Goal: Communication & Community: Answer question/provide support

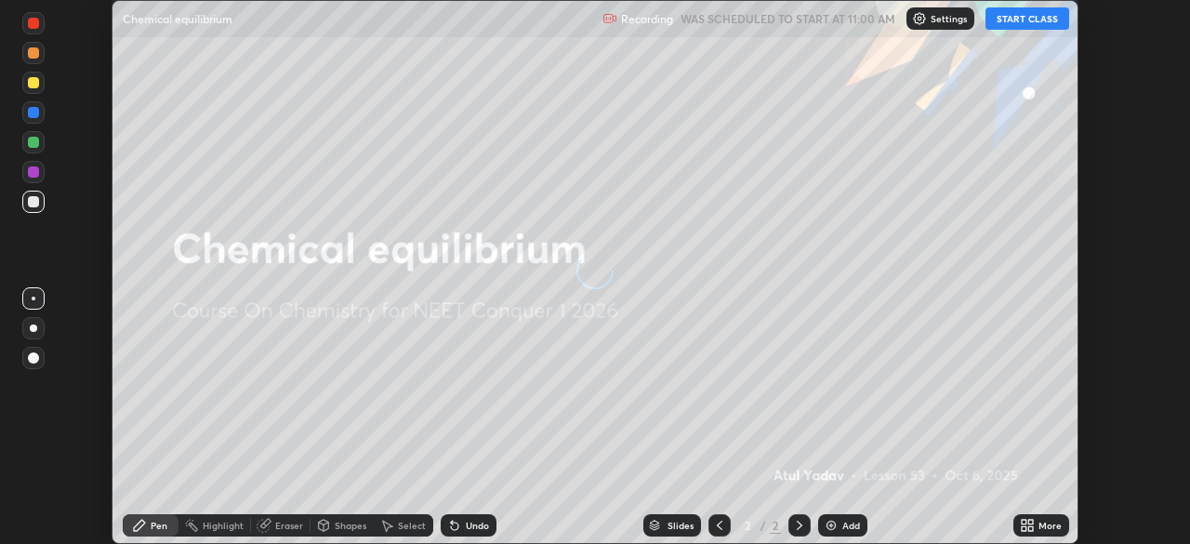
scroll to position [544, 1189]
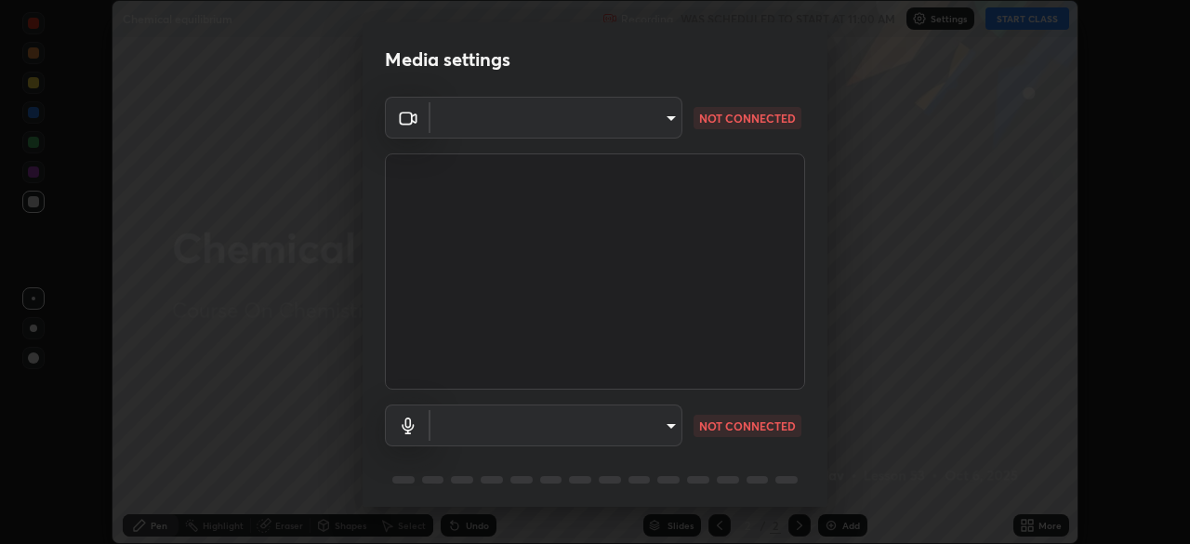
type input "846d0ba8f5080ab81b5b071cdfefeec17a04dc93fe71064fe08a1f5c66129023"
type input "communications"
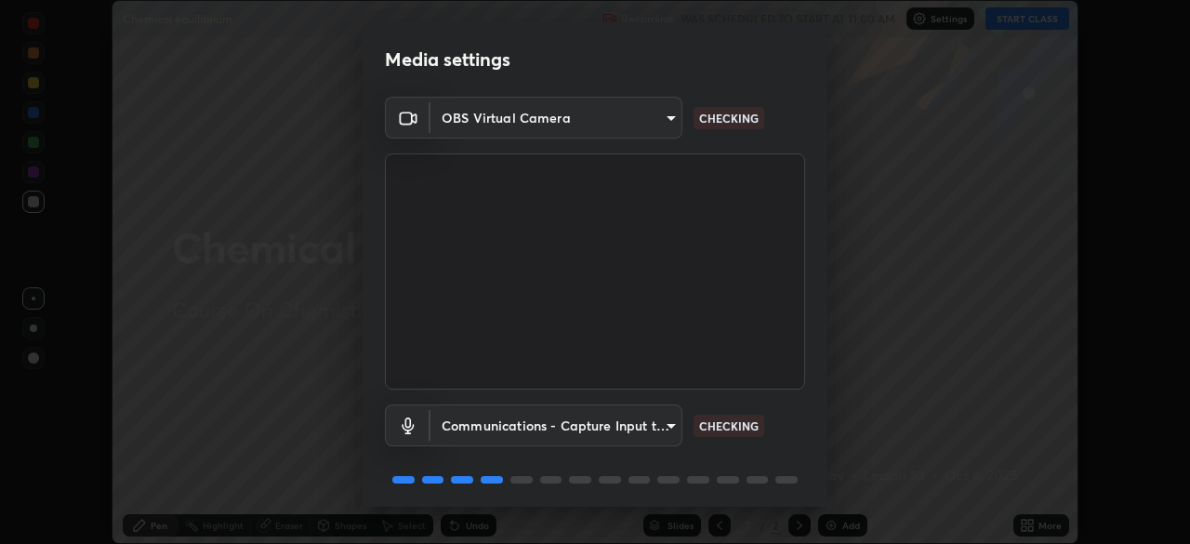
scroll to position [66, 0]
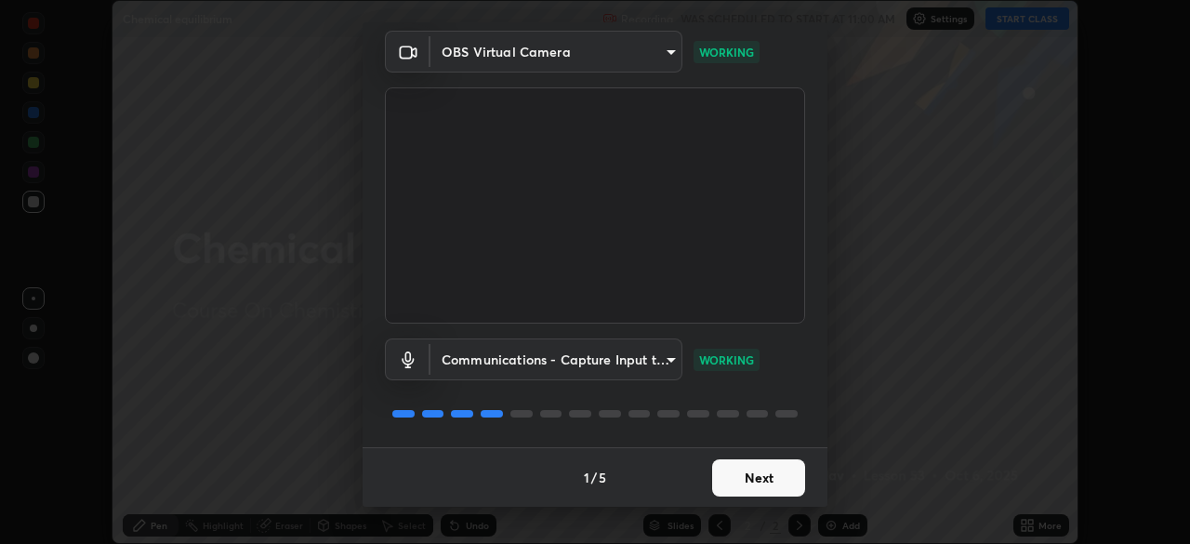
click at [777, 481] on button "Next" at bounding box center [758, 477] width 93 height 37
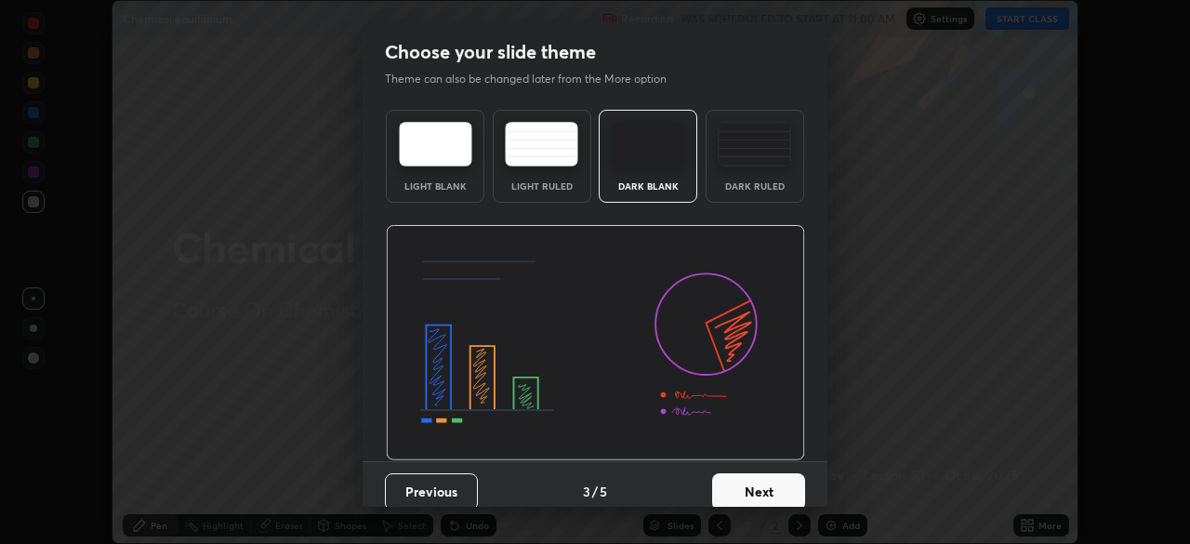
click at [789, 485] on button "Next" at bounding box center [758, 491] width 93 height 37
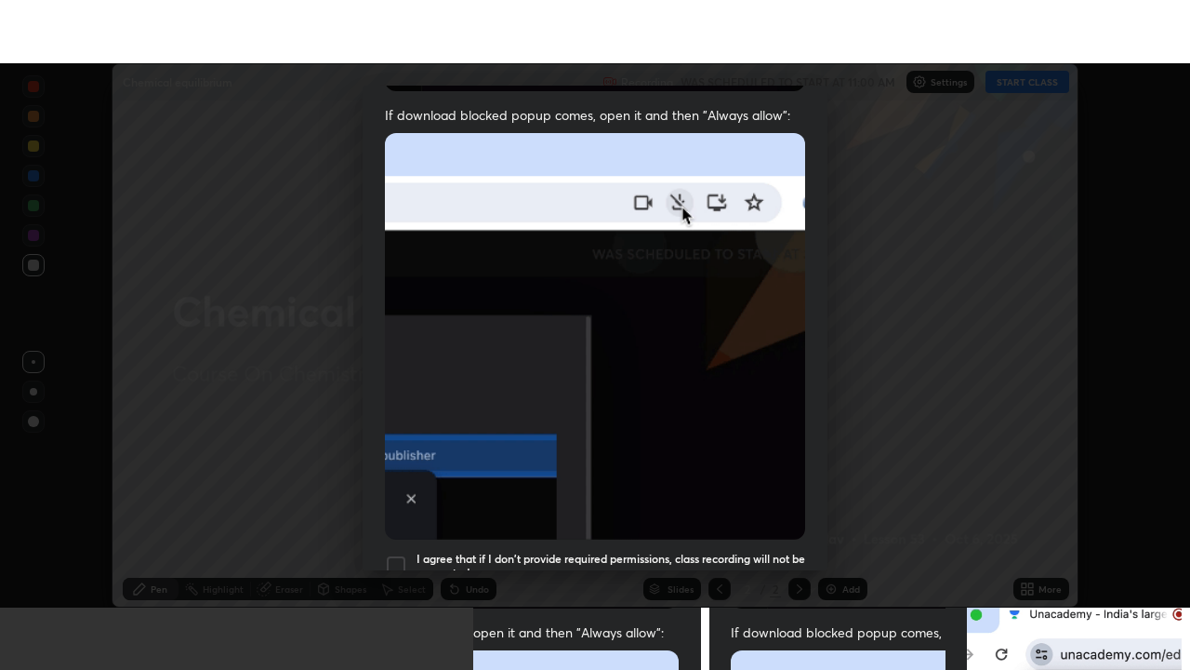
scroll to position [445, 0]
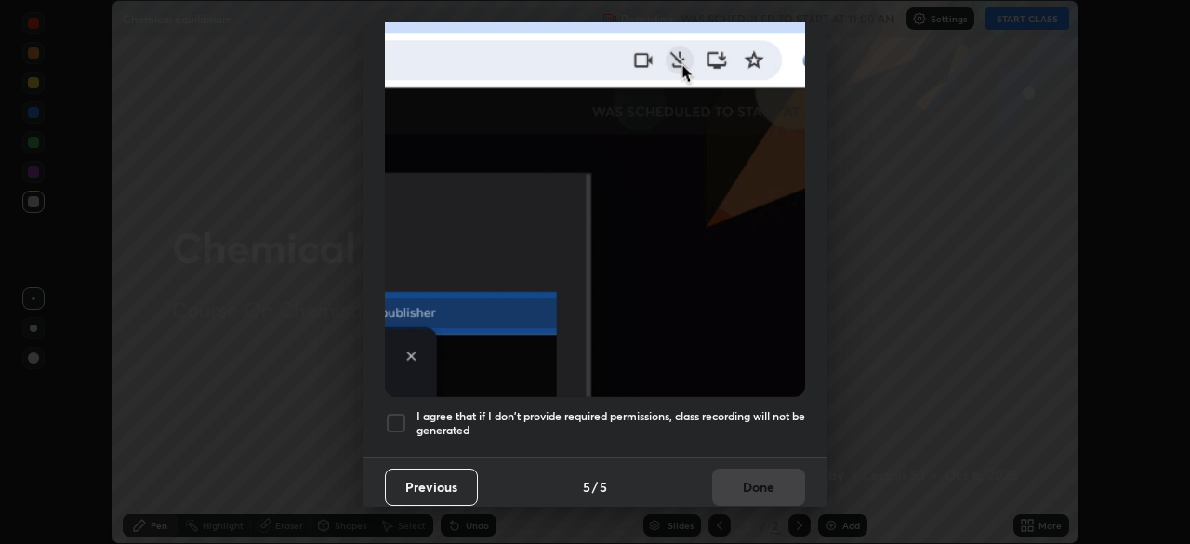
click at [750, 409] on h5 "I agree that if I don't provide required permissions, class recording will not …" at bounding box center [611, 423] width 389 height 29
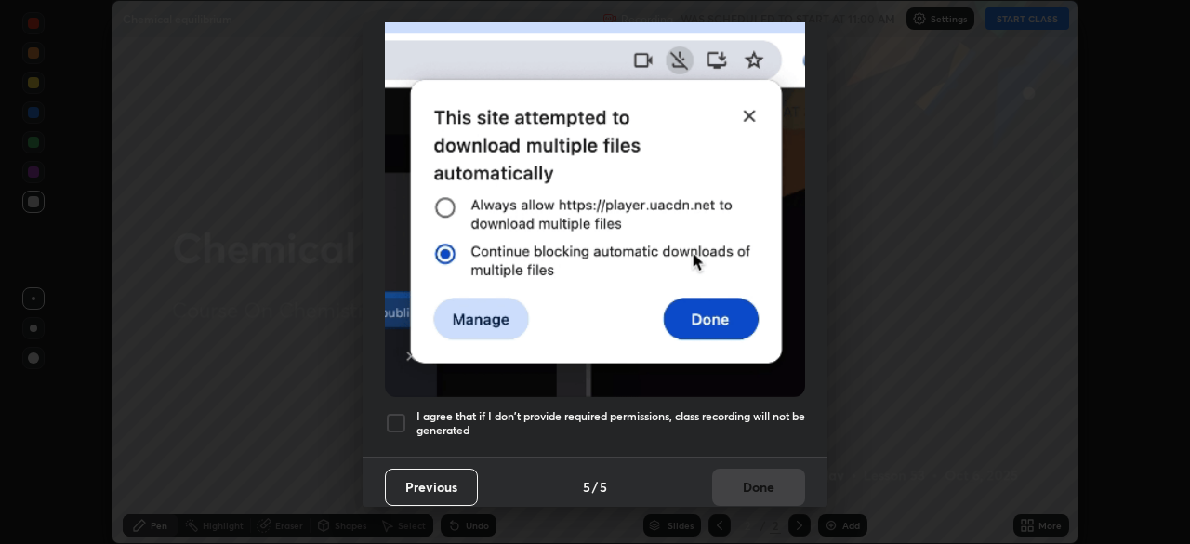
click at [764, 469] on button "Done" at bounding box center [758, 487] width 93 height 37
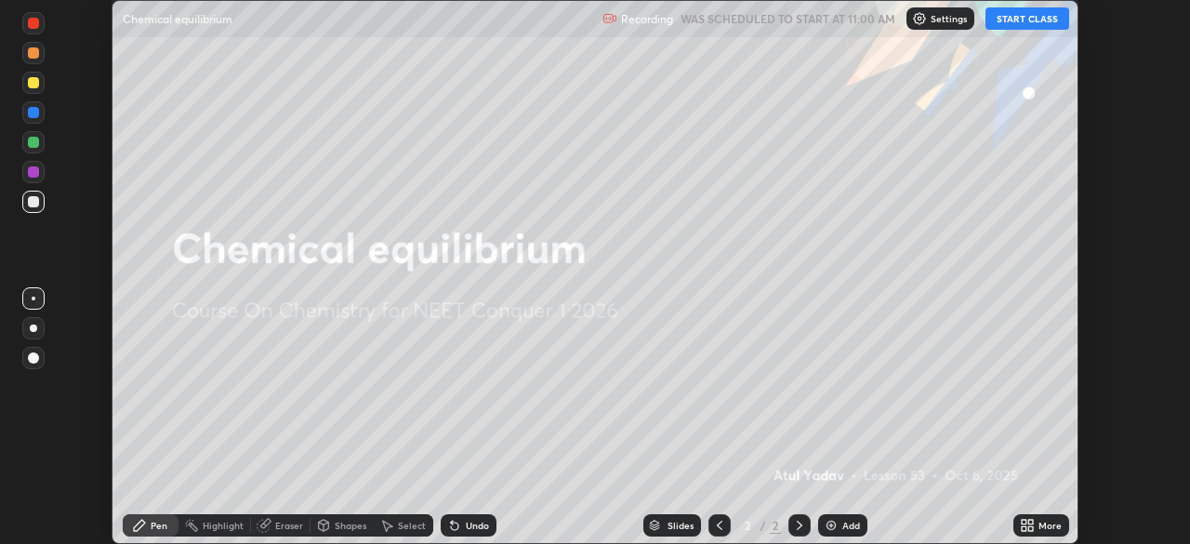
click at [1041, 20] on button "START CLASS" at bounding box center [1028, 18] width 84 height 22
click at [1050, 525] on div "More" at bounding box center [1050, 525] width 23 height 9
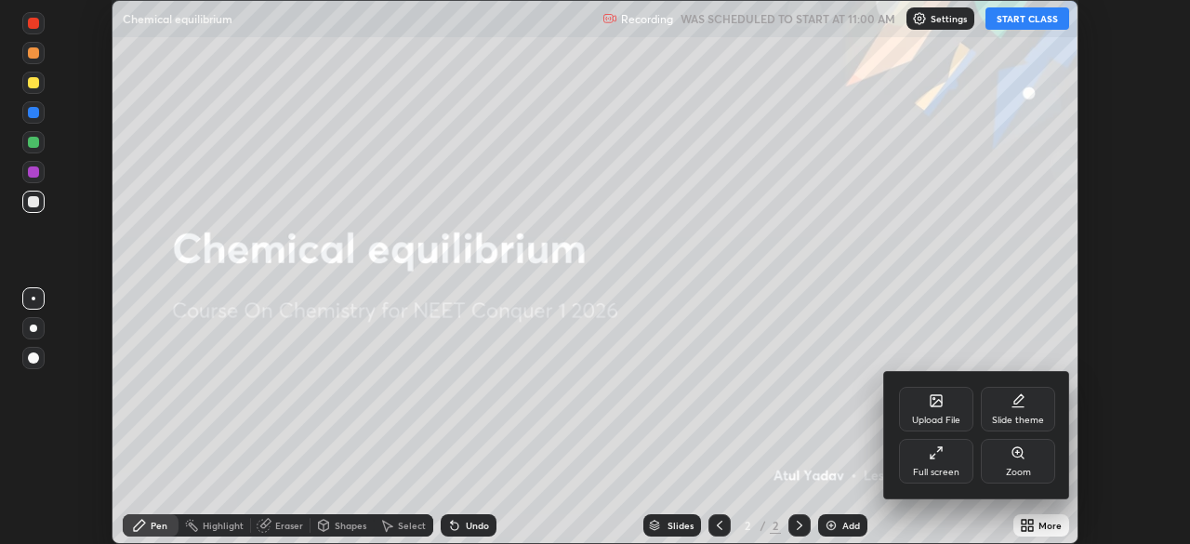
click at [943, 461] on div "Full screen" at bounding box center [936, 461] width 74 height 45
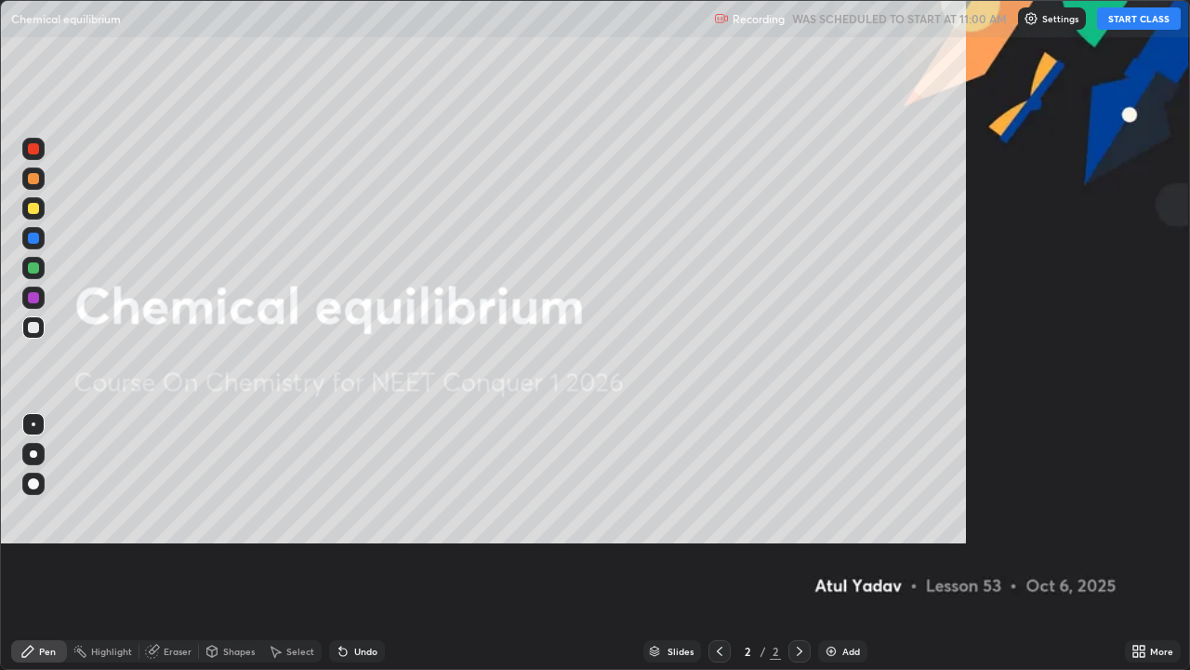
scroll to position [670, 1190]
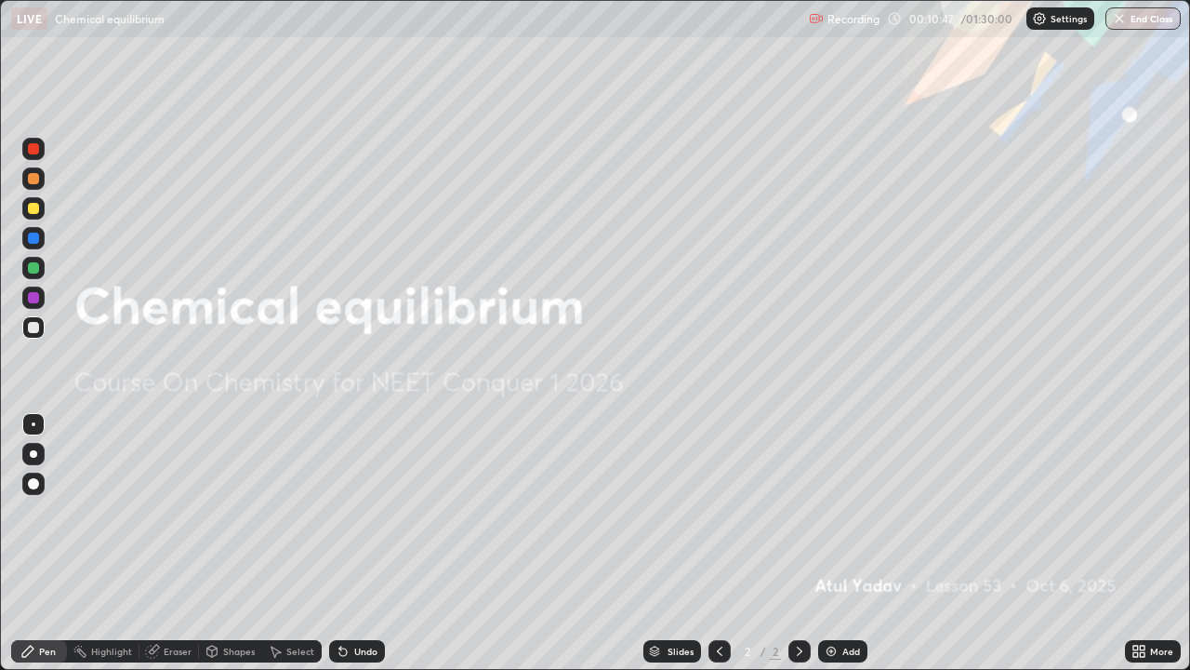
click at [824, 543] on img at bounding box center [831, 651] width 15 height 15
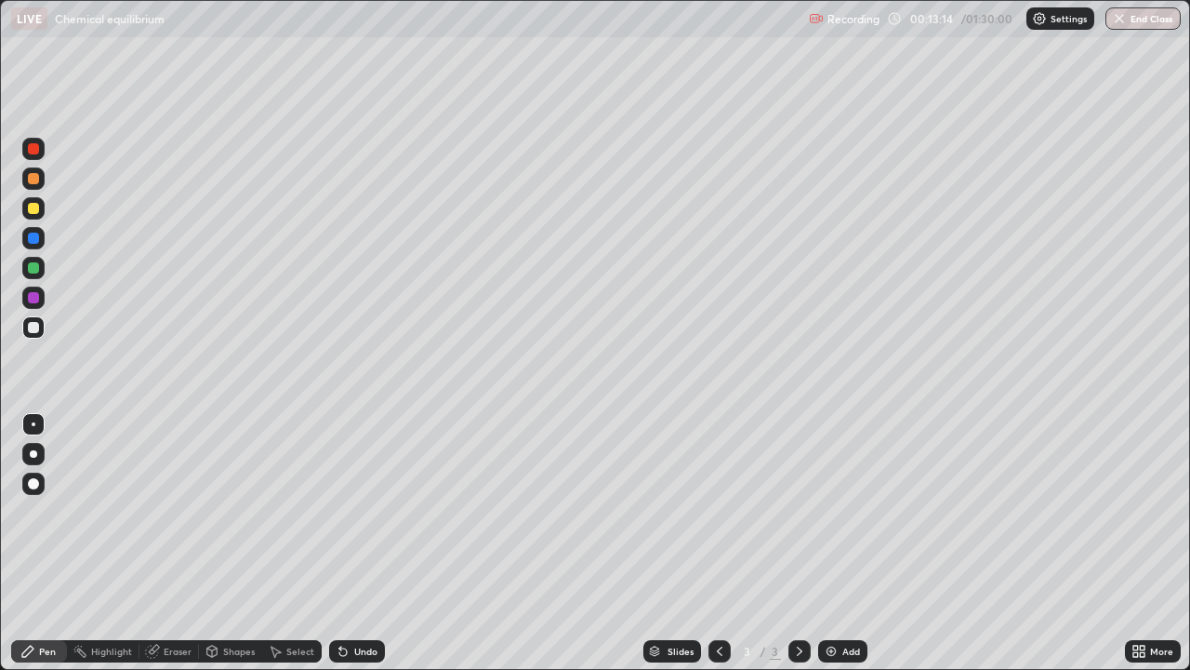
click at [355, 543] on div "Undo" at bounding box center [365, 650] width 23 height 9
click at [355, 543] on div "Undo" at bounding box center [357, 651] width 56 height 22
click at [369, 543] on div "Undo" at bounding box center [353, 650] width 63 height 37
click at [42, 212] on div at bounding box center [33, 208] width 22 height 22
click at [167, 543] on div "Eraser" at bounding box center [178, 650] width 28 height 9
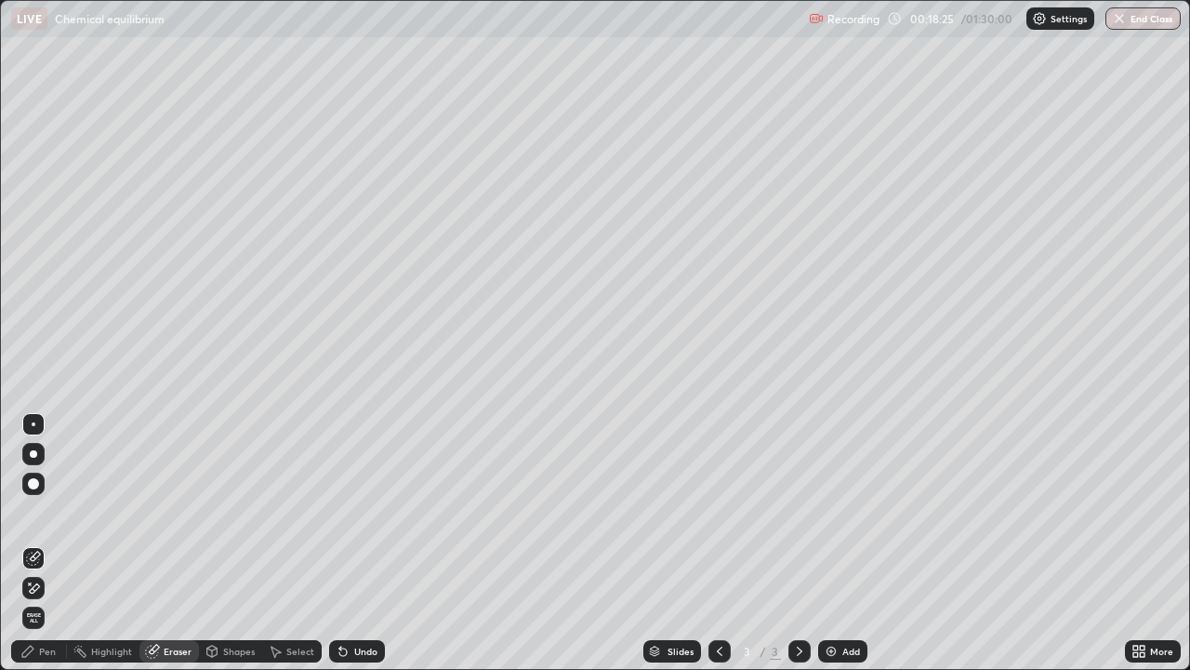
click at [36, 543] on icon at bounding box center [35, 587] width 10 height 9
click at [46, 543] on div "Pen" at bounding box center [39, 651] width 56 height 22
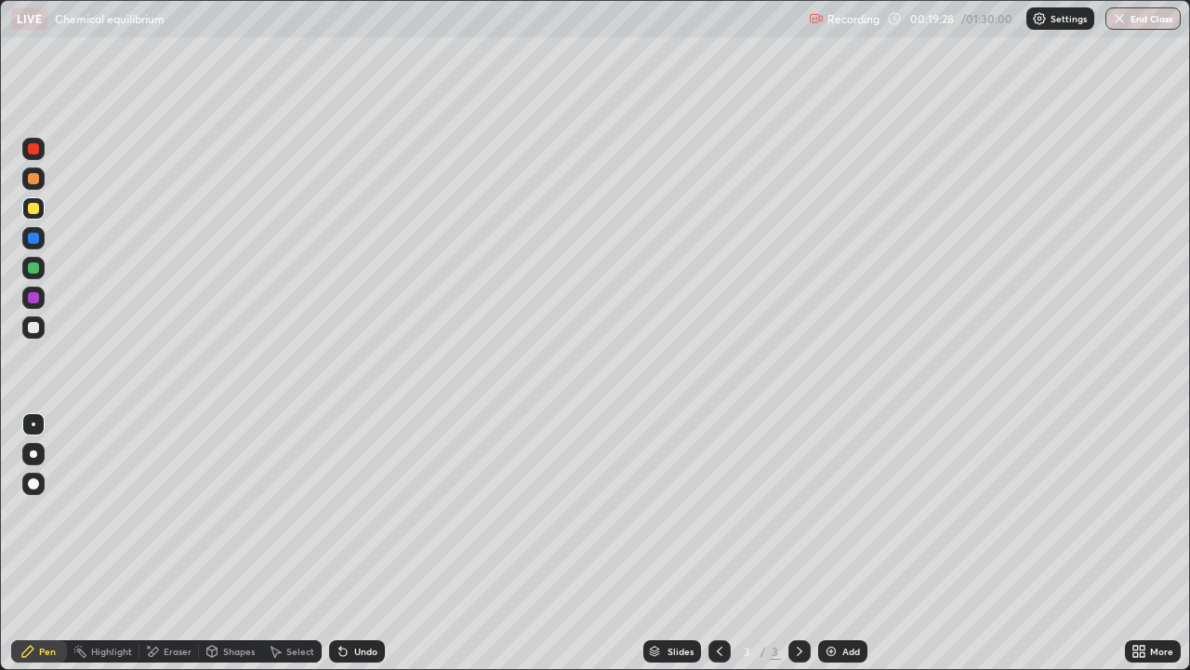
click at [826, 543] on img at bounding box center [831, 651] width 15 height 15
click at [33, 454] on div at bounding box center [33, 453] width 7 height 7
click at [350, 543] on div "Undo" at bounding box center [357, 651] width 56 height 22
click at [34, 149] on div at bounding box center [33, 148] width 11 height 11
click at [164, 543] on div "Eraser" at bounding box center [169, 651] width 60 height 22
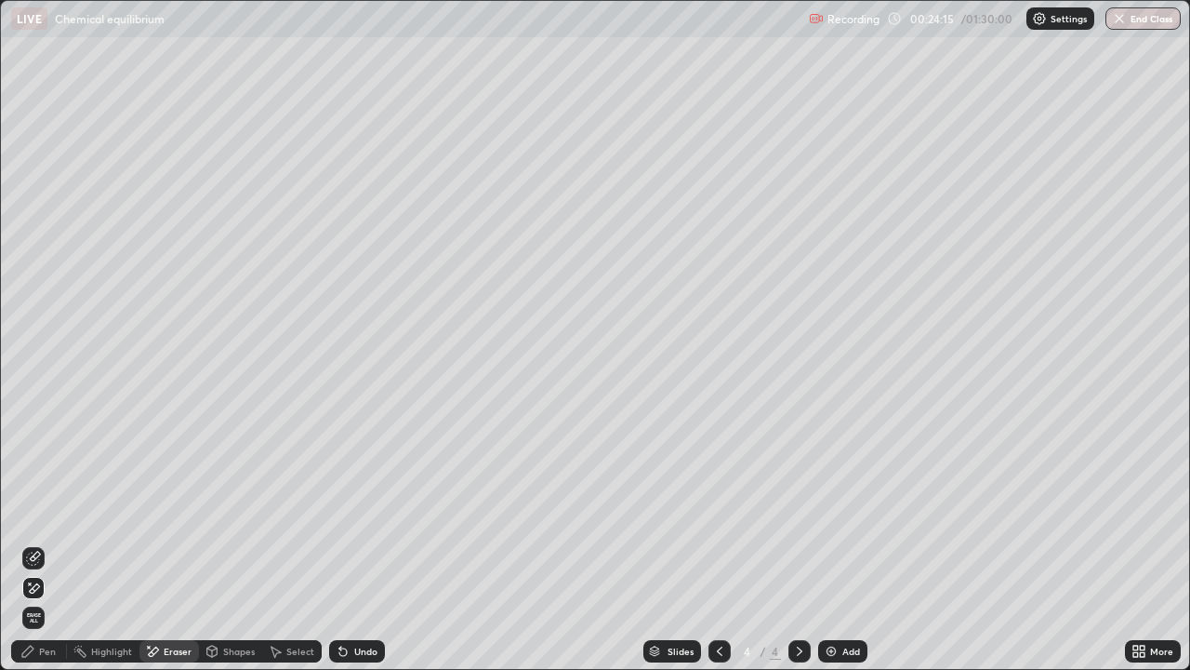
click at [57, 543] on div "Pen" at bounding box center [39, 651] width 56 height 22
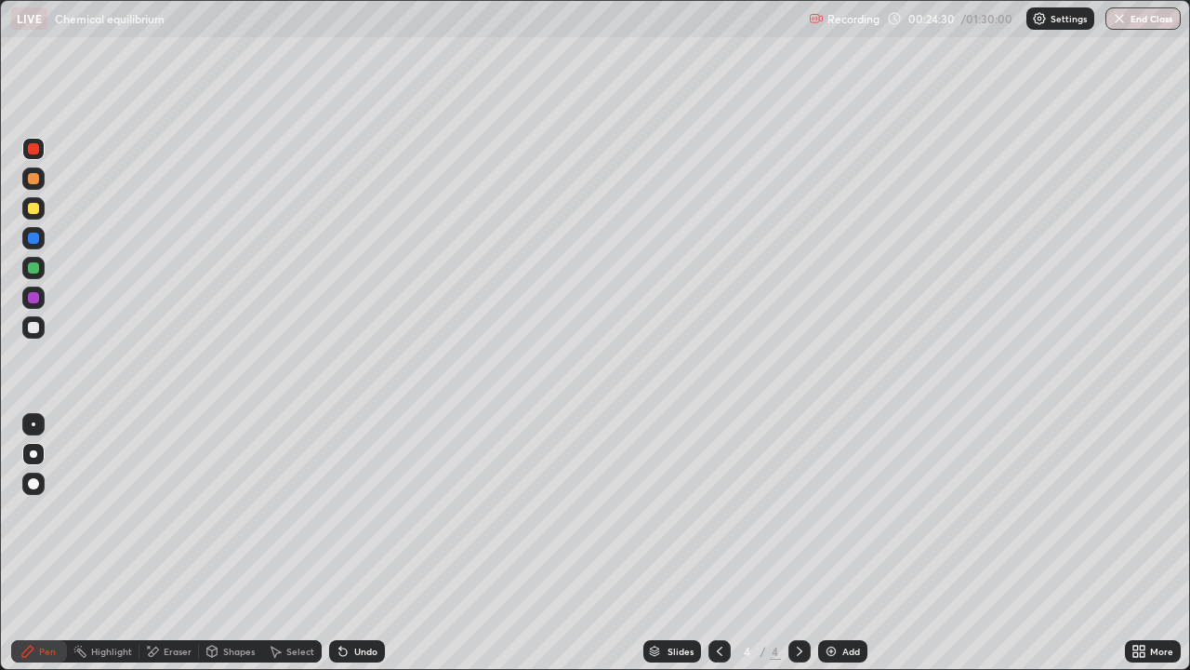
click at [347, 543] on icon at bounding box center [343, 651] width 15 height 15
click at [350, 543] on div "Undo" at bounding box center [357, 651] width 56 height 22
click at [348, 543] on div "Undo" at bounding box center [357, 651] width 56 height 22
click at [33, 208] on div at bounding box center [33, 208] width 11 height 11
click at [35, 239] on div at bounding box center [33, 237] width 11 height 11
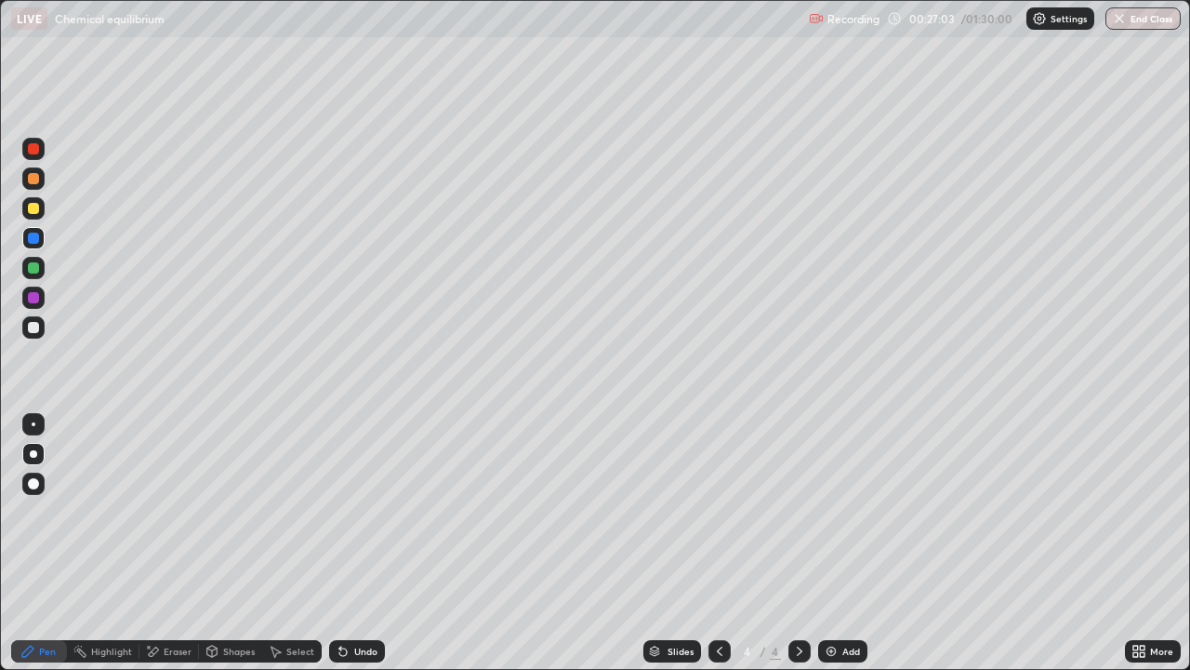
click at [357, 543] on div "Undo" at bounding box center [357, 651] width 56 height 22
click at [355, 543] on div "Undo" at bounding box center [365, 650] width 23 height 9
click at [0, 457] on div "Setting up your live class" at bounding box center [595, 335] width 1190 height 670
click at [834, 543] on img at bounding box center [831, 651] width 15 height 15
click at [38, 266] on div at bounding box center [33, 267] width 11 height 11
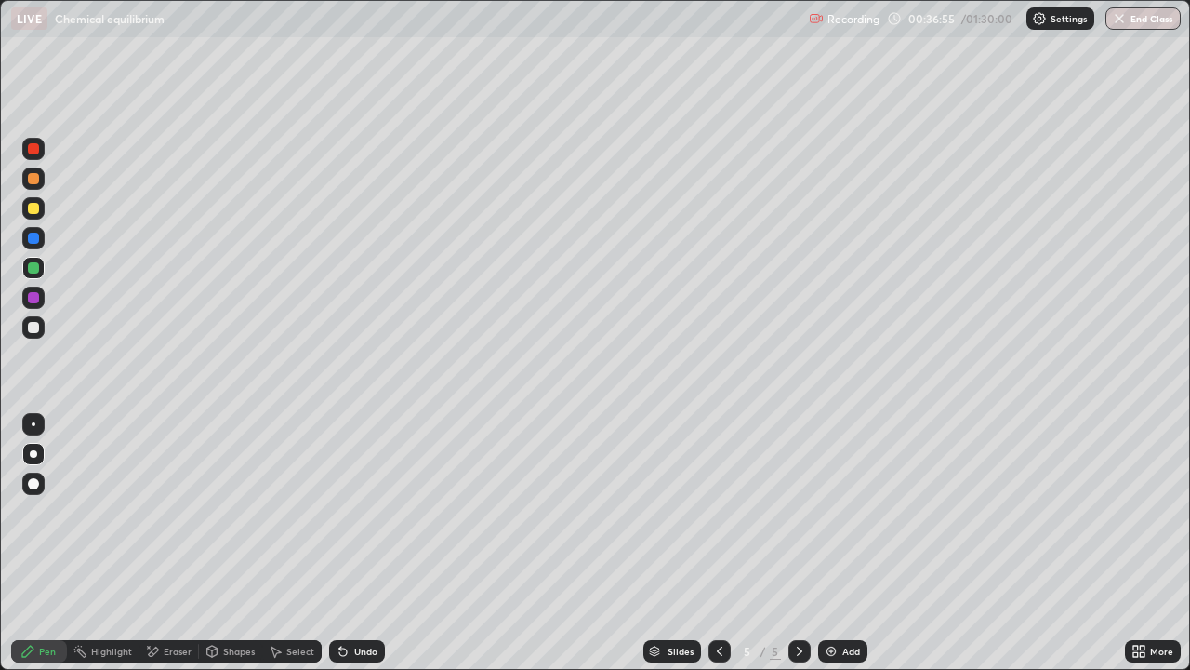
click at [35, 302] on div at bounding box center [33, 297] width 11 height 11
click at [354, 543] on div "Undo" at bounding box center [365, 650] width 23 height 9
click at [350, 543] on div "Undo" at bounding box center [357, 651] width 56 height 22
click at [826, 543] on img at bounding box center [831, 651] width 15 height 15
click at [721, 543] on icon at bounding box center [719, 651] width 15 height 15
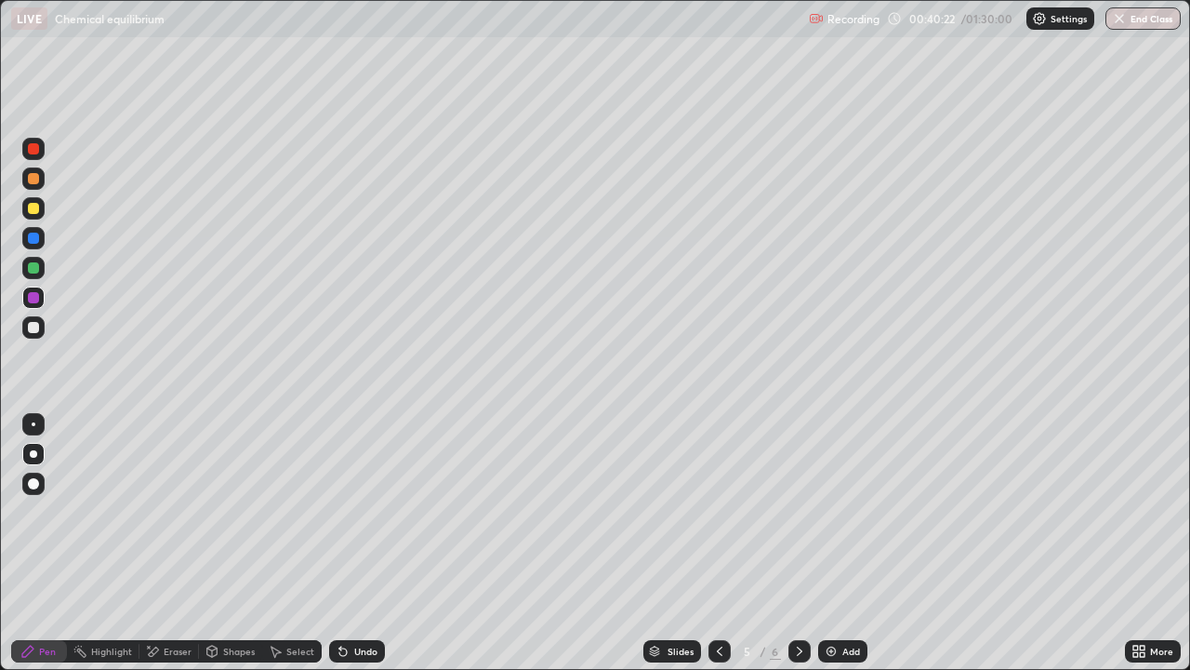
click at [795, 543] on icon at bounding box center [799, 651] width 15 height 15
click at [346, 543] on div "Undo" at bounding box center [357, 651] width 56 height 22
click at [340, 543] on icon at bounding box center [342, 651] width 7 height 7
click at [354, 543] on div "Undo" at bounding box center [365, 650] width 23 height 9
click at [34, 327] on div at bounding box center [33, 327] width 11 height 11
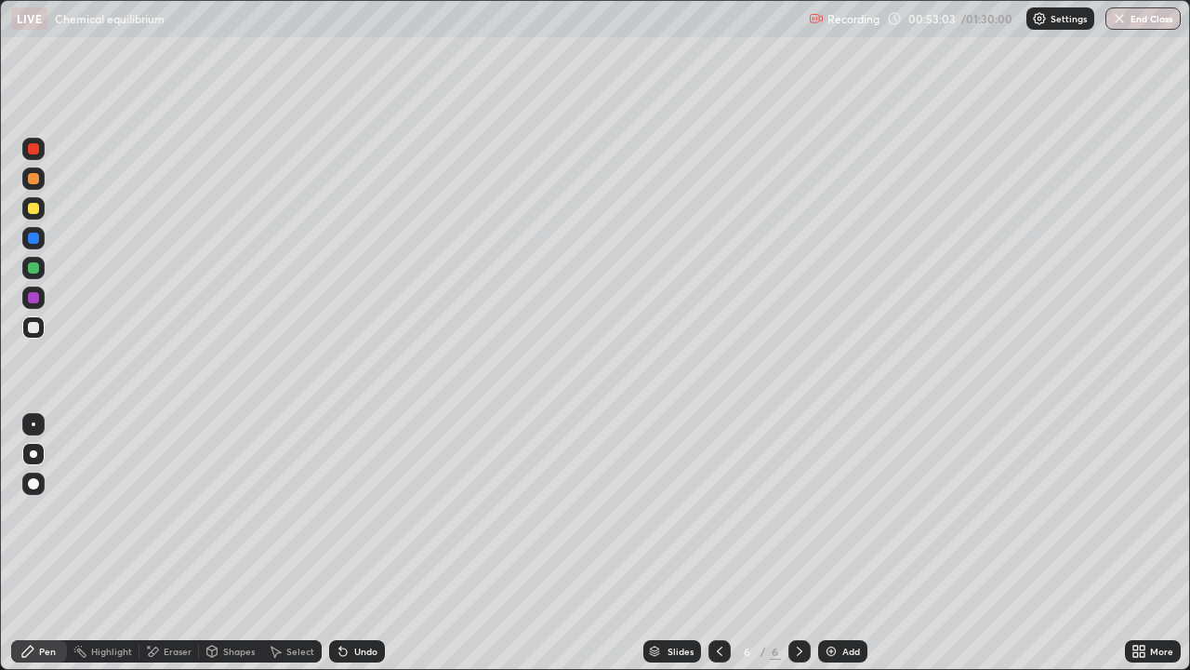
click at [714, 543] on div at bounding box center [720, 651] width 22 height 22
click at [798, 543] on icon at bounding box center [799, 651] width 15 height 15
click at [1, 543] on div "Pen Highlight Eraser Shapes Select Undo Slides 6 / 6 Add More" at bounding box center [595, 650] width 1190 height 37
click at [833, 543] on img at bounding box center [831, 651] width 15 height 15
click at [367, 543] on div "Undo" at bounding box center [365, 650] width 23 height 9
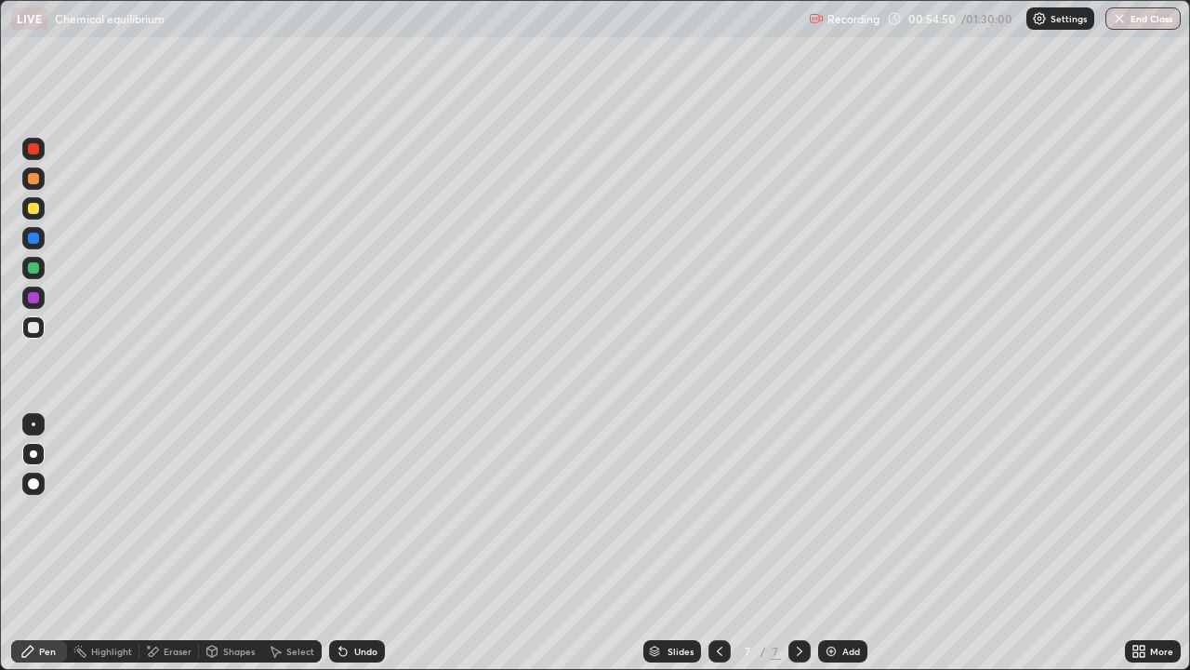
click at [364, 543] on div "Undo" at bounding box center [365, 650] width 23 height 9
click at [42, 268] on div at bounding box center [33, 268] width 22 height 22
click at [352, 543] on div "Undo" at bounding box center [357, 651] width 56 height 22
click at [350, 543] on div "Undo" at bounding box center [357, 651] width 56 height 22
click at [846, 543] on div "Add" at bounding box center [842, 651] width 49 height 22
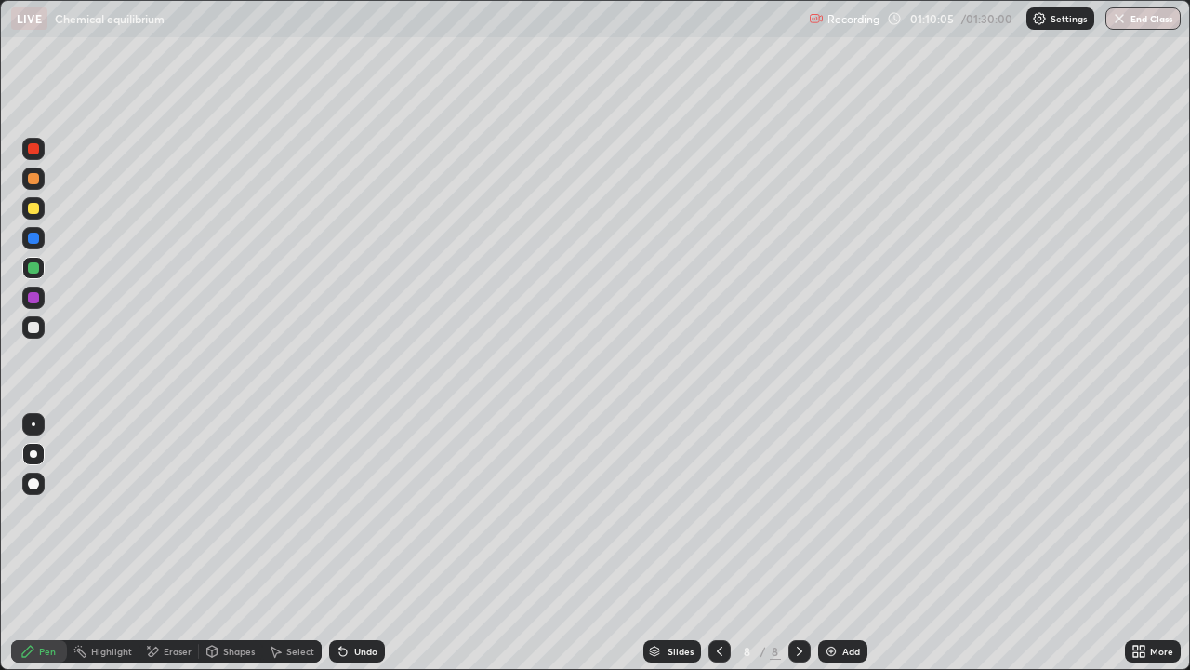
click at [347, 543] on icon at bounding box center [343, 651] width 15 height 15
click at [340, 543] on icon at bounding box center [342, 651] width 7 height 7
click at [41, 208] on div at bounding box center [33, 208] width 22 height 22
click at [351, 543] on div "Undo" at bounding box center [357, 651] width 56 height 22
click at [342, 543] on div "Undo" at bounding box center [357, 651] width 56 height 22
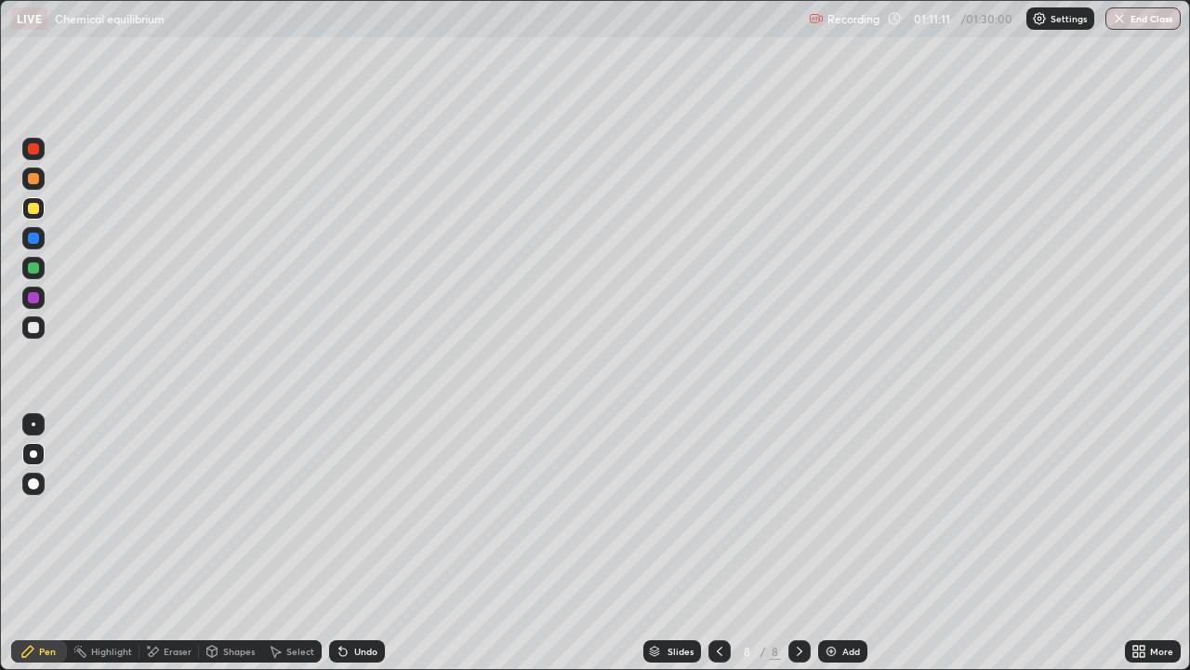
click at [343, 543] on icon at bounding box center [343, 651] width 15 height 15
click at [339, 543] on icon at bounding box center [342, 651] width 7 height 7
click at [339, 543] on div "Undo" at bounding box center [357, 651] width 56 height 22
click at [179, 543] on div "Eraser" at bounding box center [178, 650] width 28 height 9
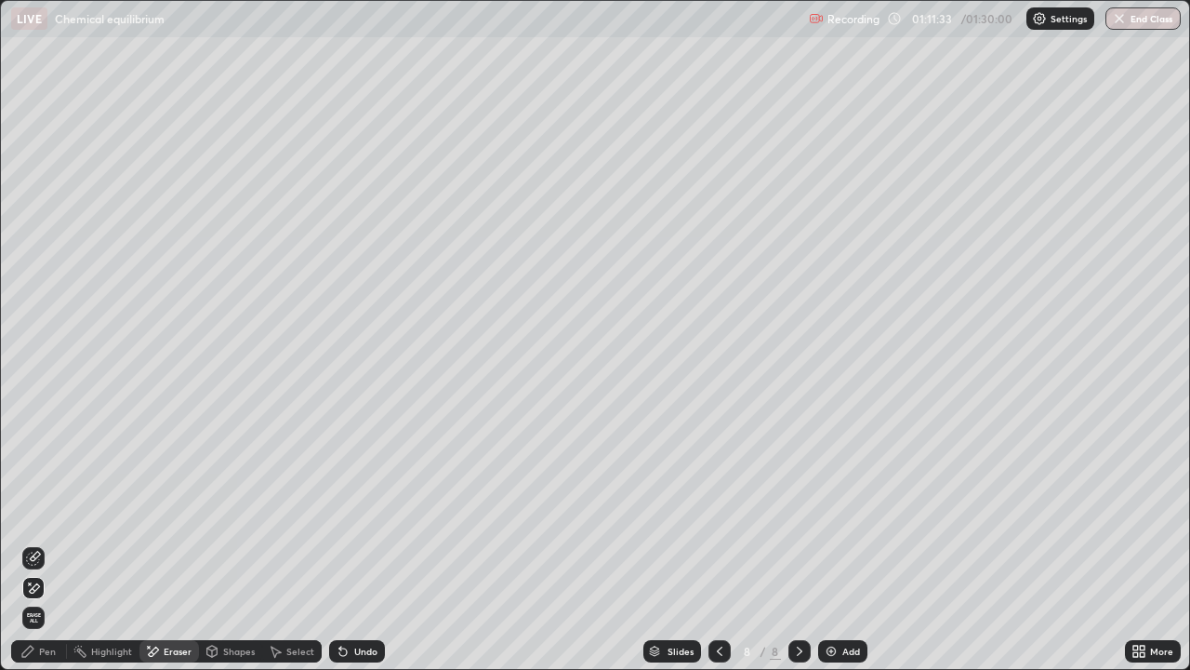
click at [38, 543] on div "Pen" at bounding box center [39, 651] width 56 height 22
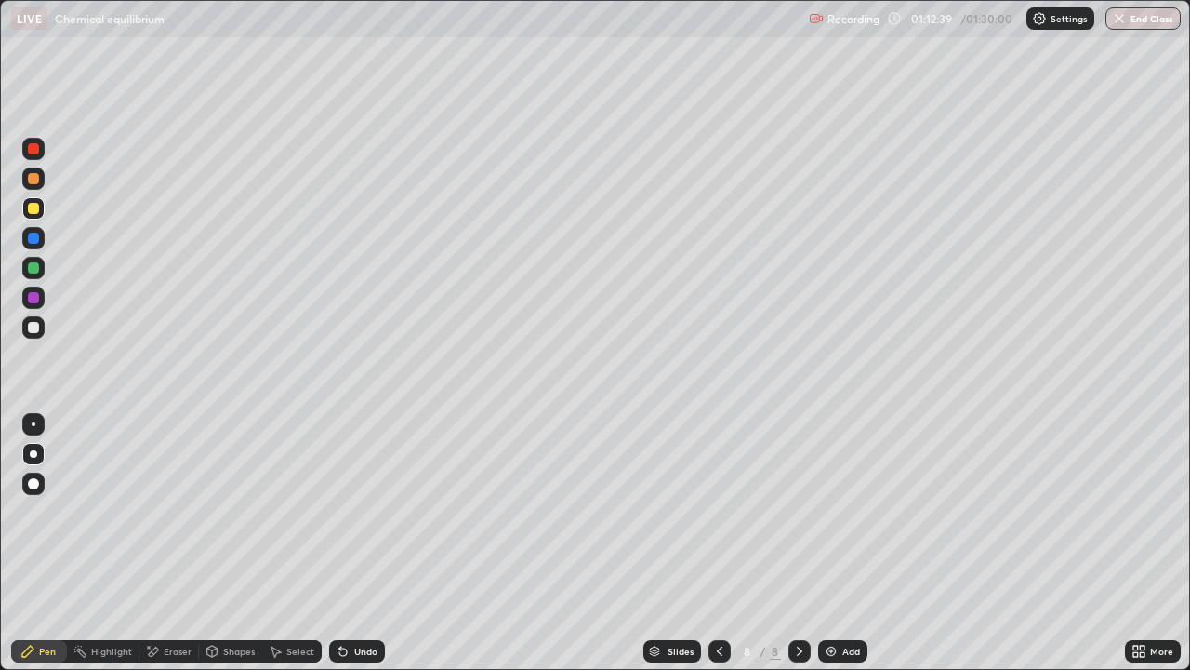
click at [41, 266] on div at bounding box center [33, 268] width 22 height 22
click at [177, 543] on div "Eraser" at bounding box center [178, 650] width 28 height 9
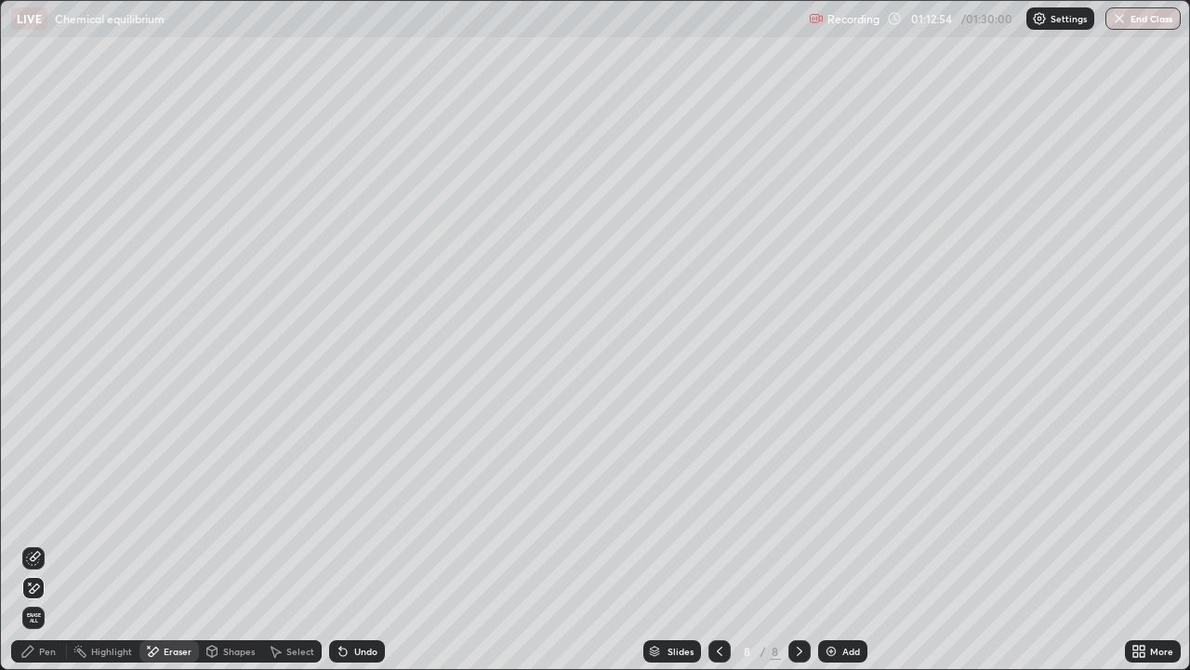
click at [37, 543] on div "Pen" at bounding box center [39, 651] width 56 height 22
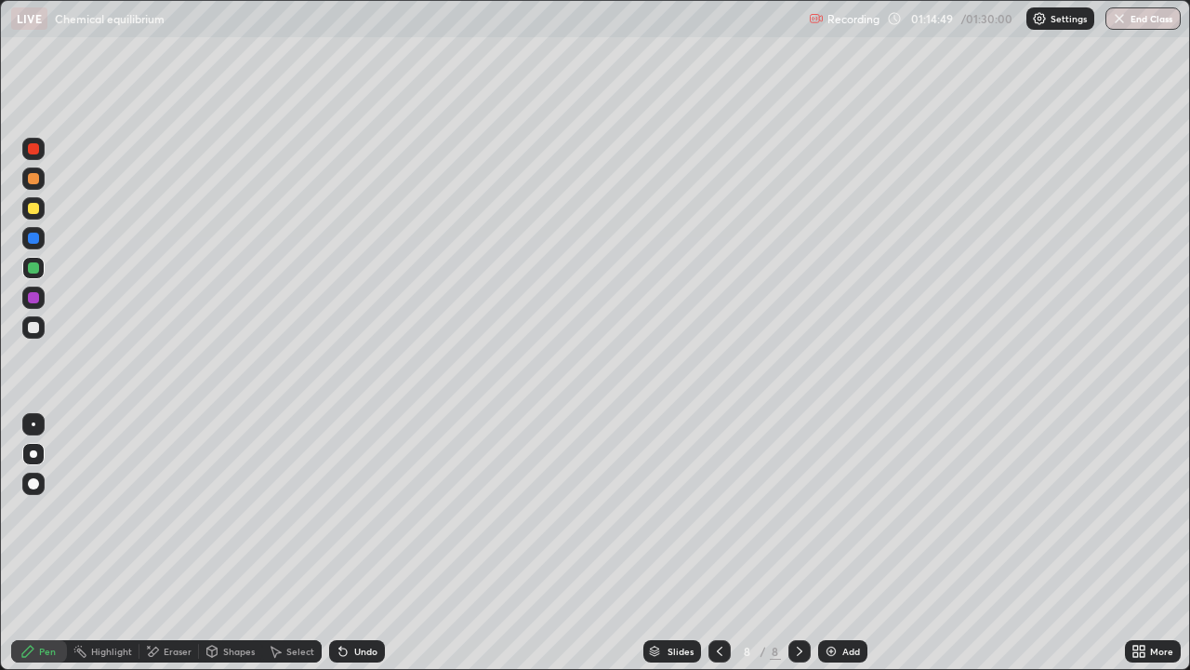
click at [172, 543] on div "Eraser" at bounding box center [169, 651] width 60 height 22
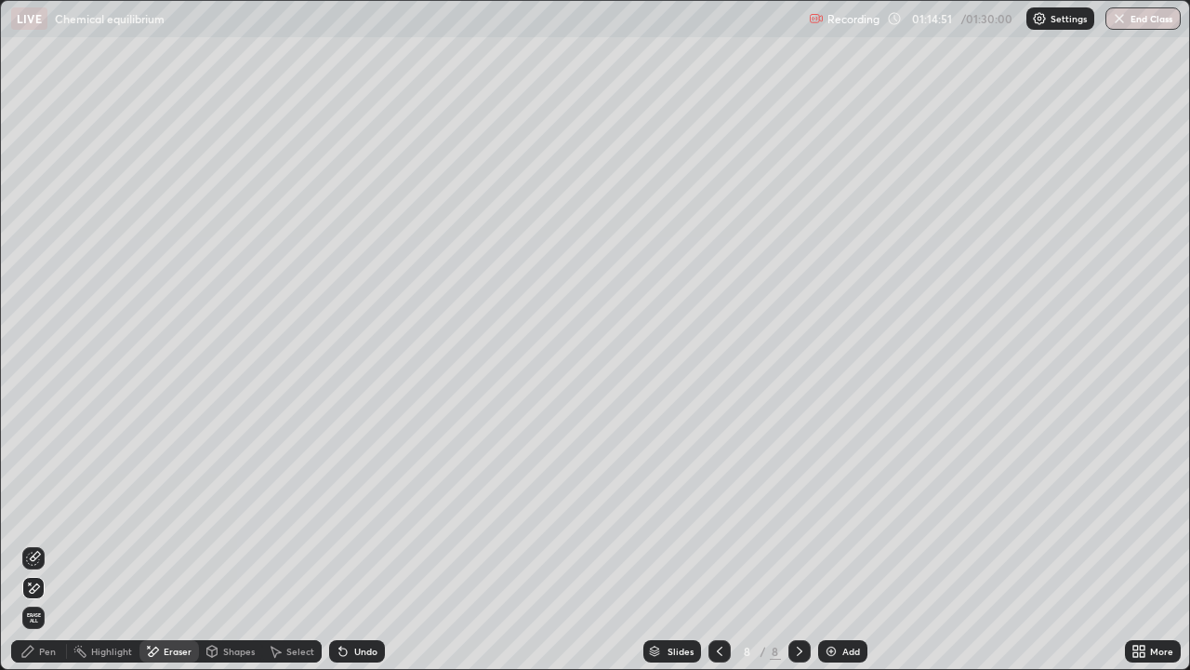
click at [37, 543] on div "Pen" at bounding box center [39, 651] width 56 height 22
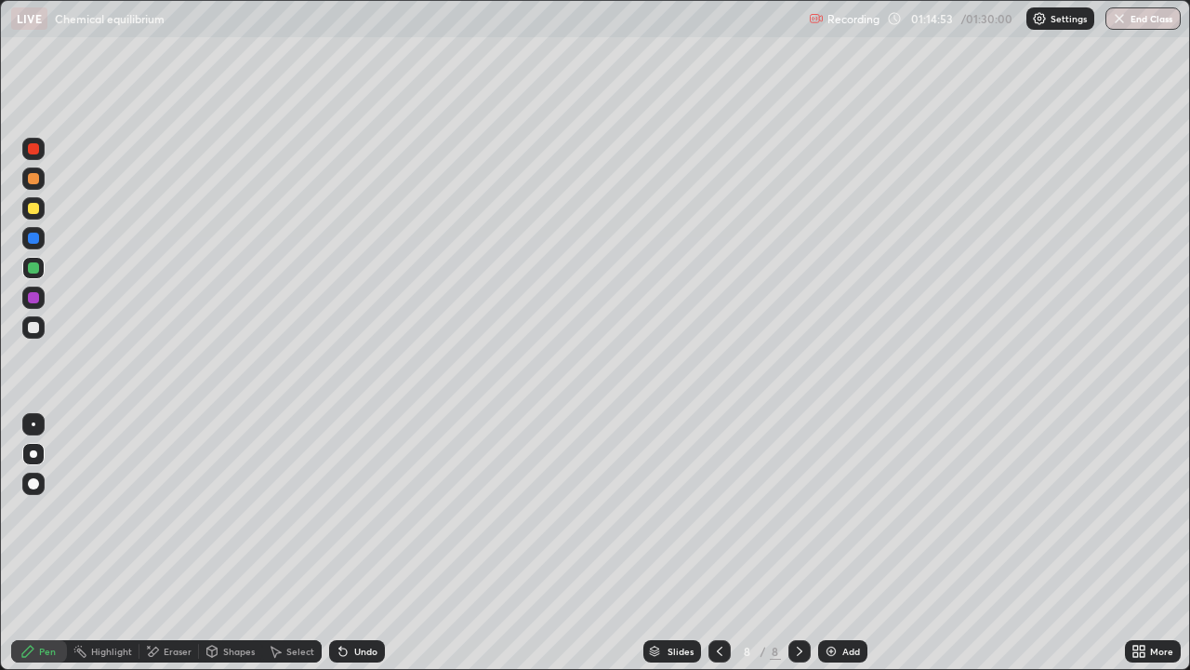
click at [32, 209] on div at bounding box center [33, 208] width 11 height 11
click at [840, 543] on div "Add" at bounding box center [842, 651] width 49 height 22
click at [34, 268] on div at bounding box center [33, 267] width 11 height 11
click at [40, 327] on div at bounding box center [33, 327] width 22 height 22
click at [34, 298] on div at bounding box center [33, 297] width 11 height 11
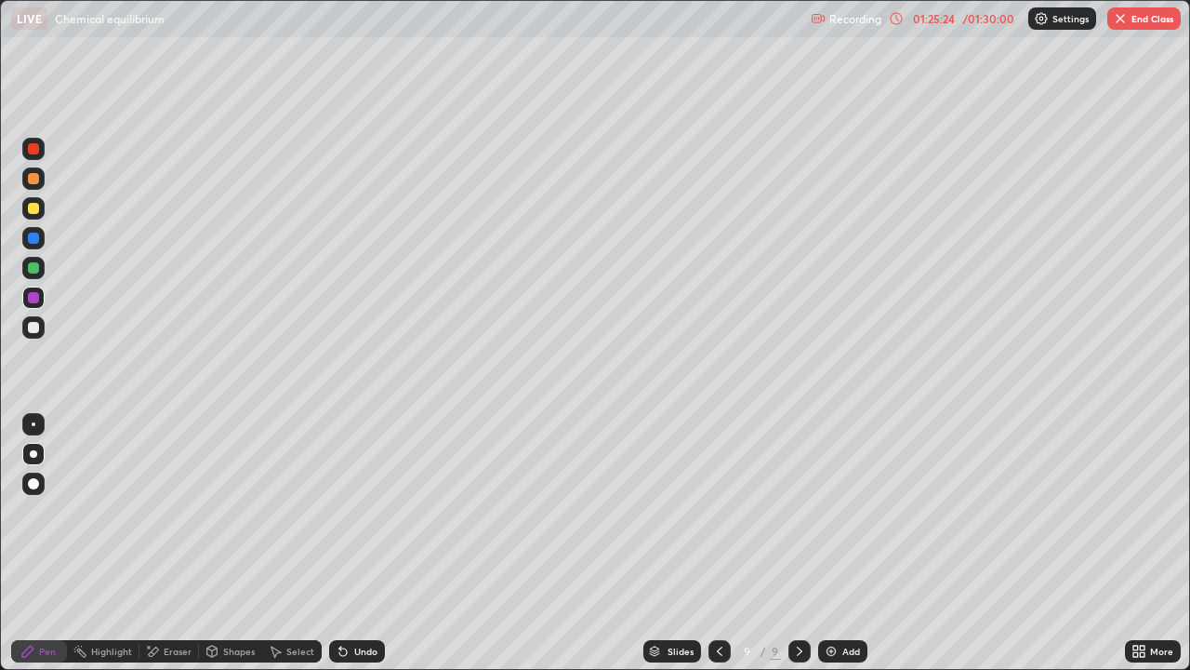
click at [340, 543] on icon at bounding box center [342, 651] width 7 height 7
click at [350, 543] on div "Undo" at bounding box center [357, 651] width 56 height 22
click at [347, 543] on div "Undo" at bounding box center [357, 651] width 56 height 22
click at [348, 543] on icon at bounding box center [343, 651] width 15 height 15
click at [346, 543] on icon at bounding box center [343, 651] width 15 height 15
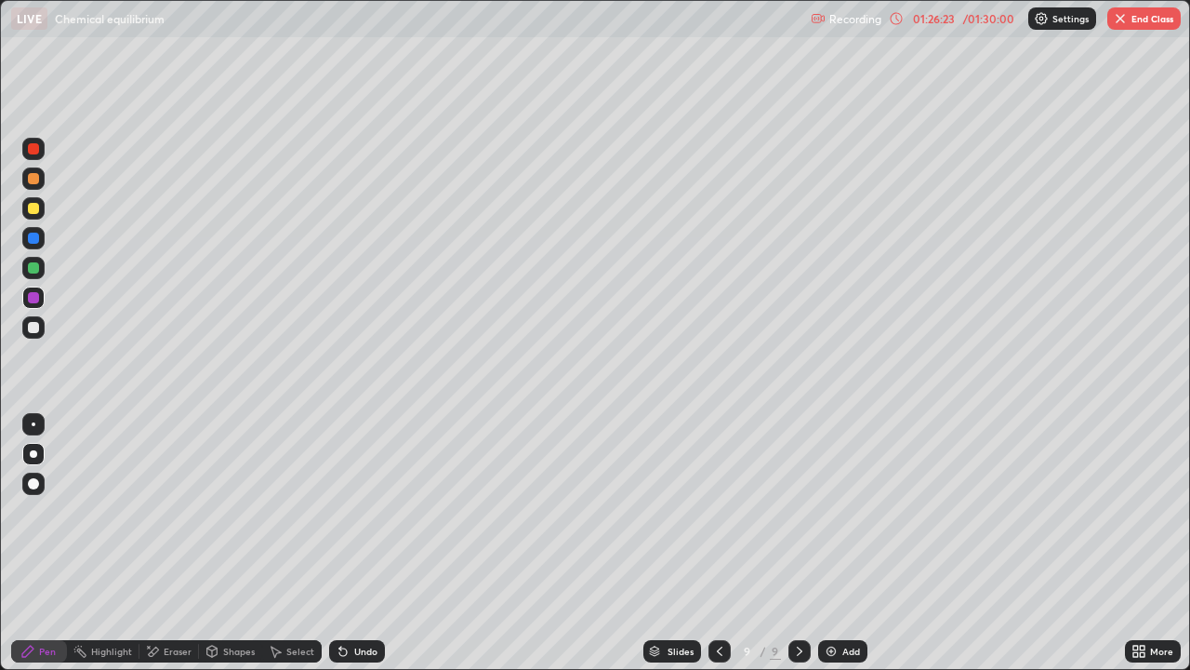
click at [38, 329] on div at bounding box center [33, 327] width 11 height 11
click at [939, 21] on div "01:26:27" at bounding box center [934, 18] width 52 height 11
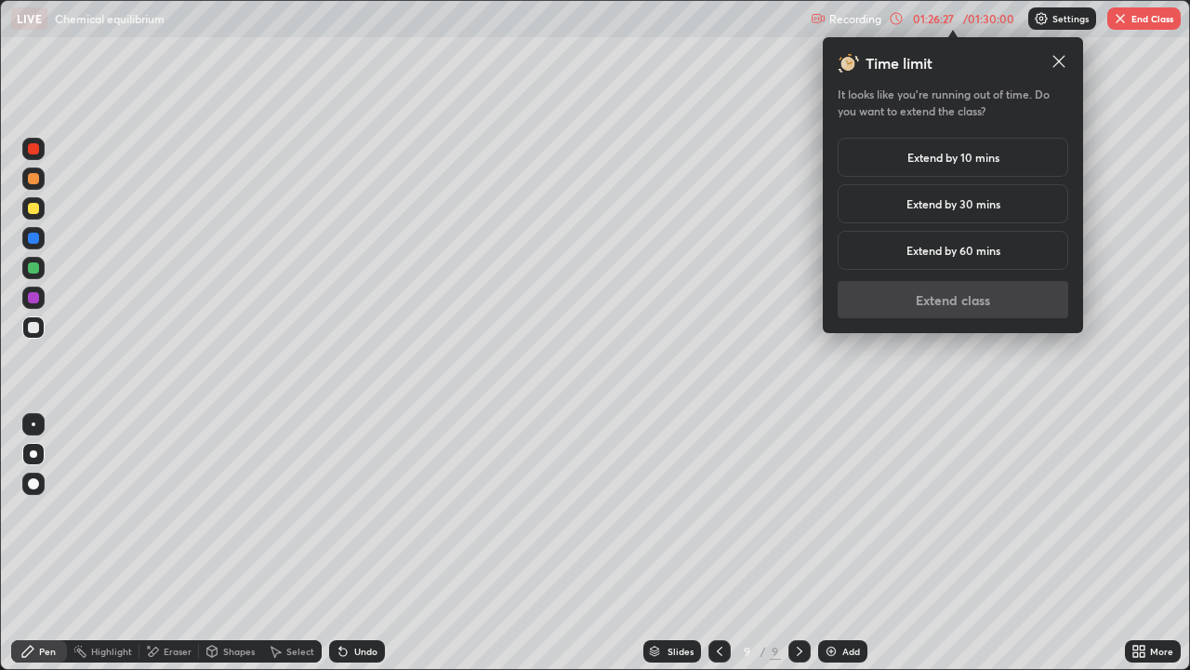
click at [940, 160] on h5 "Extend by 10 mins" at bounding box center [954, 157] width 92 height 17
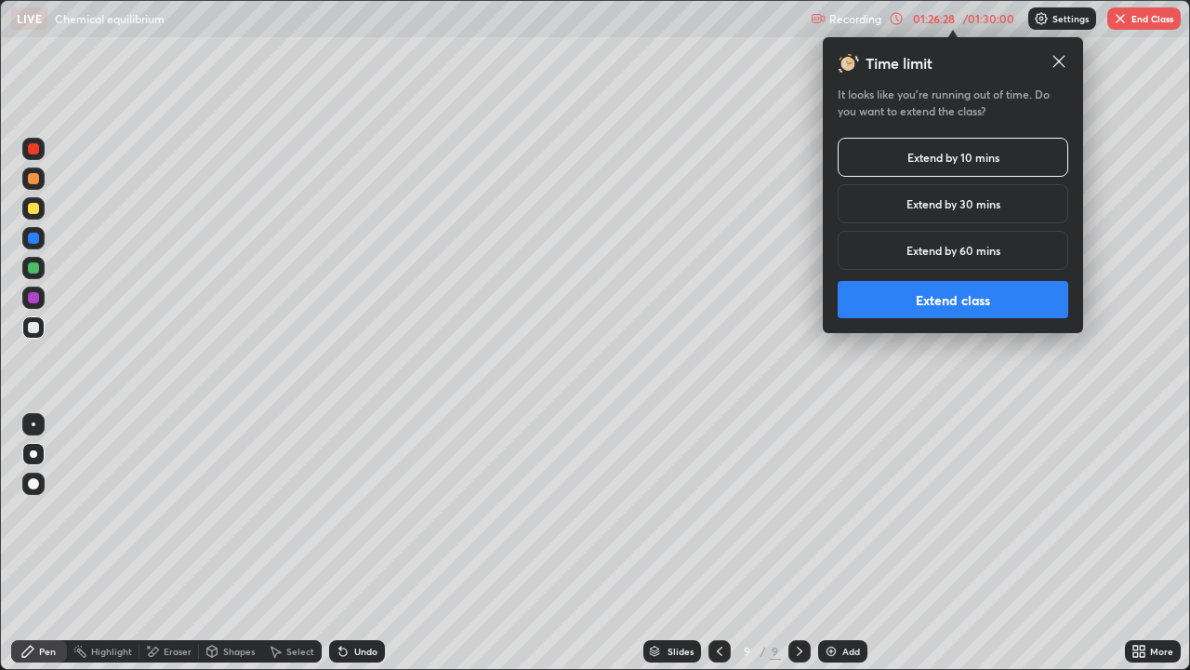
click at [891, 308] on button "Extend class" at bounding box center [953, 299] width 231 height 37
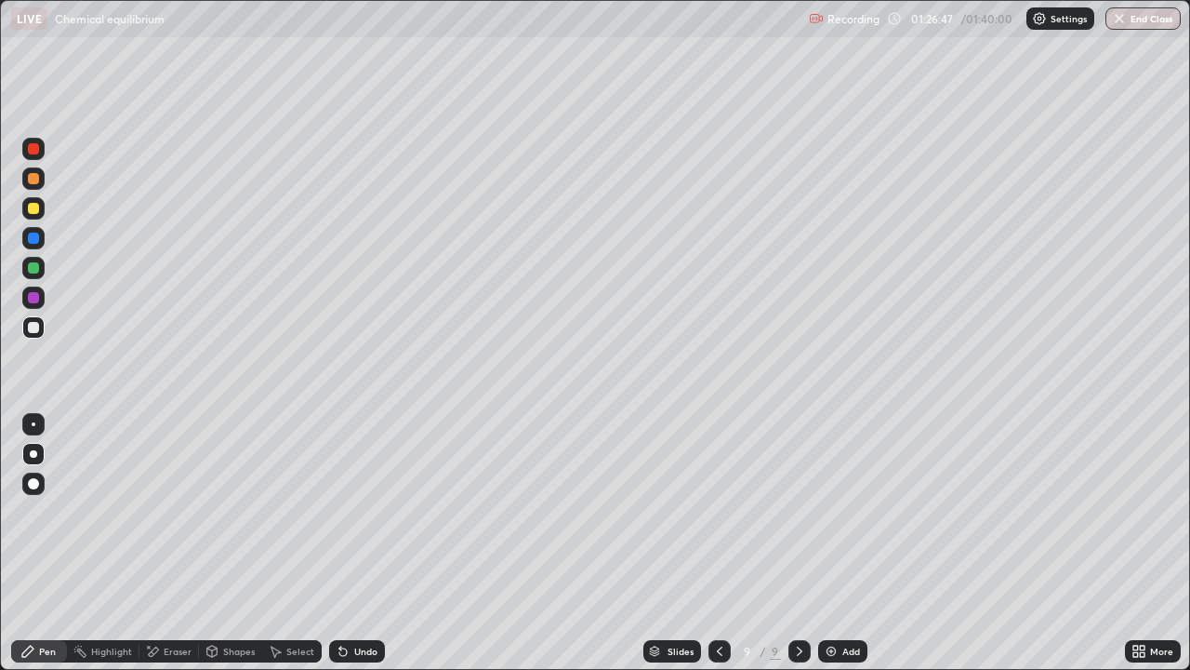
click at [718, 543] on icon at bounding box center [719, 651] width 15 height 15
click at [797, 543] on icon at bounding box center [799, 651] width 15 height 15
click at [42, 299] on div at bounding box center [33, 297] width 22 height 22
click at [353, 543] on div "Undo" at bounding box center [357, 651] width 56 height 22
click at [351, 543] on div "Undo" at bounding box center [357, 651] width 56 height 22
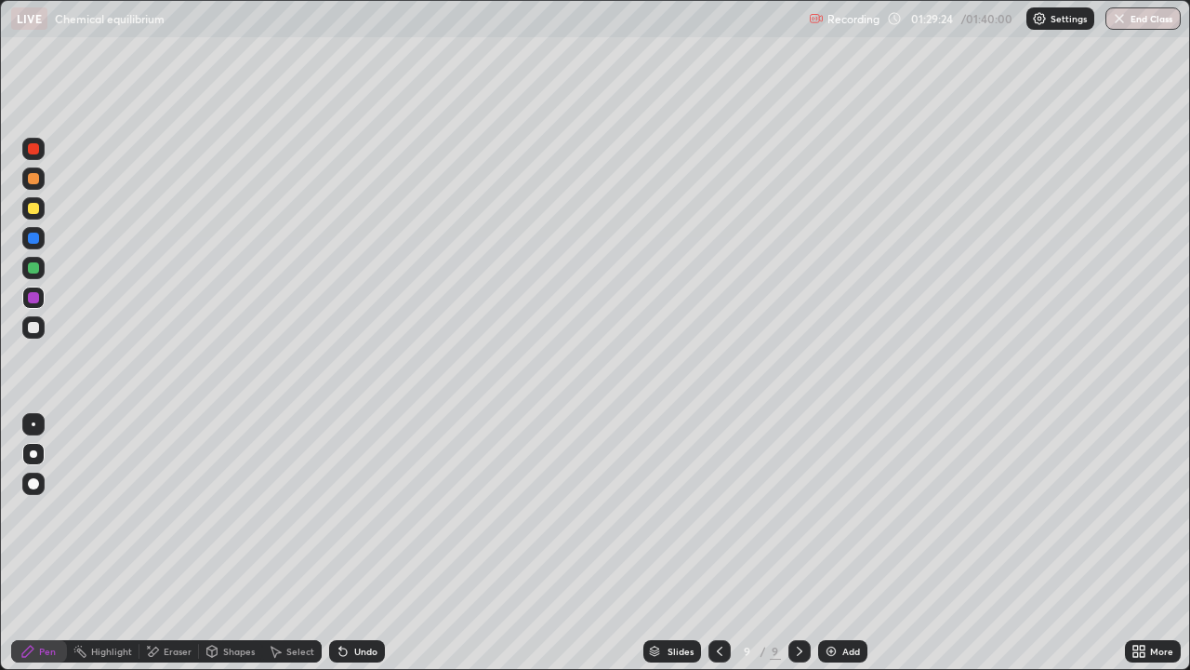
click at [352, 543] on div "Undo" at bounding box center [357, 651] width 56 height 22
click at [353, 543] on div "Undo" at bounding box center [357, 651] width 56 height 22
click at [351, 543] on div "Undo" at bounding box center [357, 651] width 56 height 22
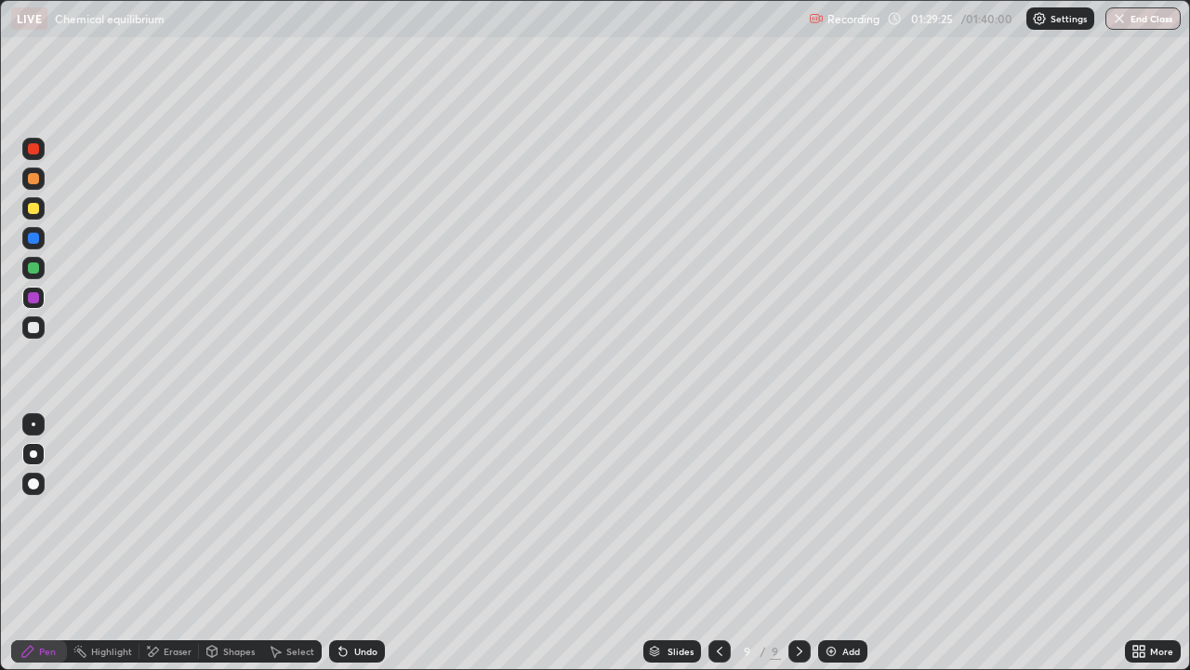
click at [353, 543] on div "Undo" at bounding box center [357, 651] width 56 height 22
click at [1156, 29] on button "End Class" at bounding box center [1144, 18] width 73 height 22
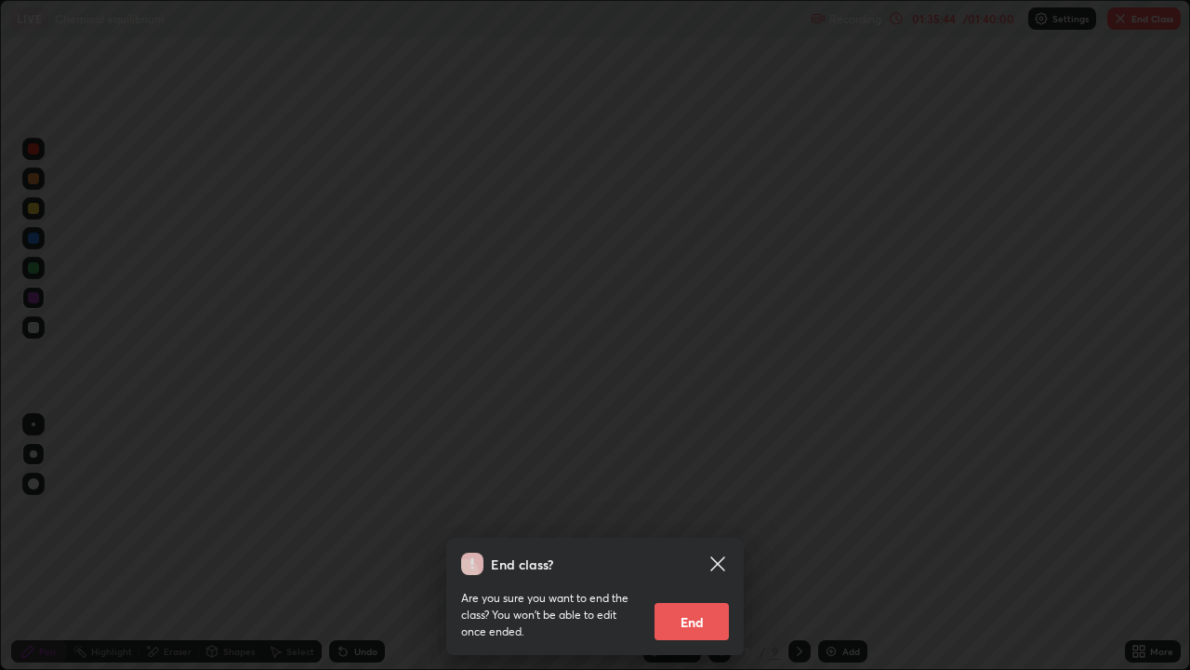
click at [710, 543] on button "End" at bounding box center [692, 621] width 74 height 37
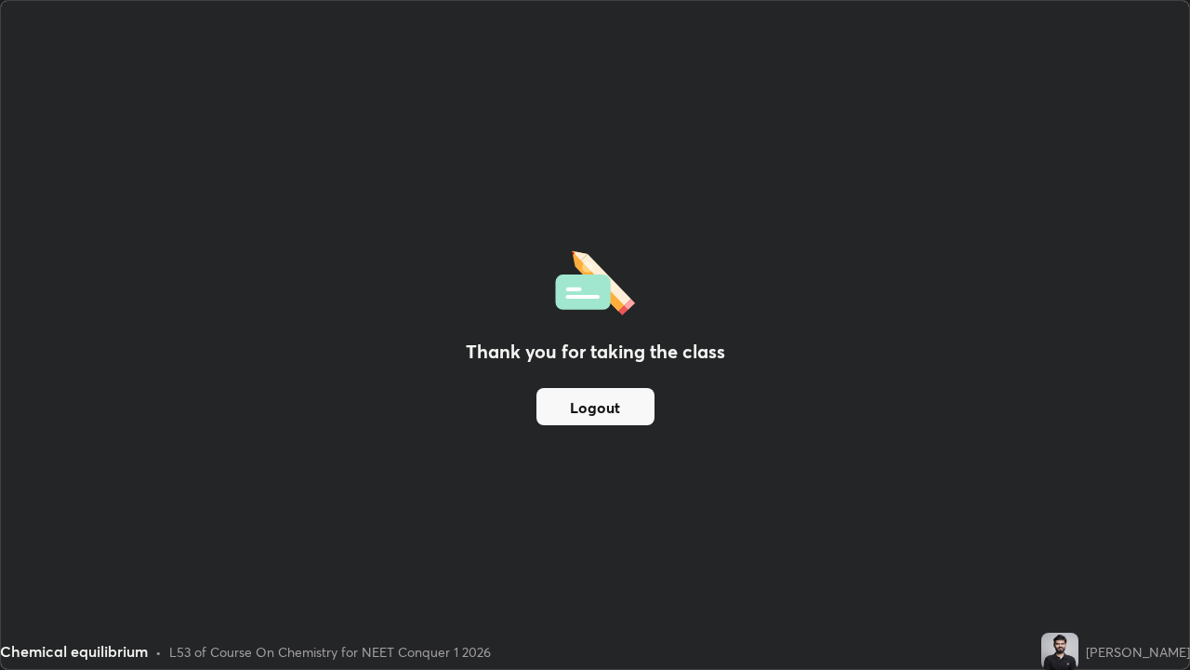
click at [537, 412] on button "Logout" at bounding box center [596, 406] width 118 height 37
click at [551, 414] on button "Logout" at bounding box center [596, 406] width 118 height 37
